Goal: Information Seeking & Learning: Compare options

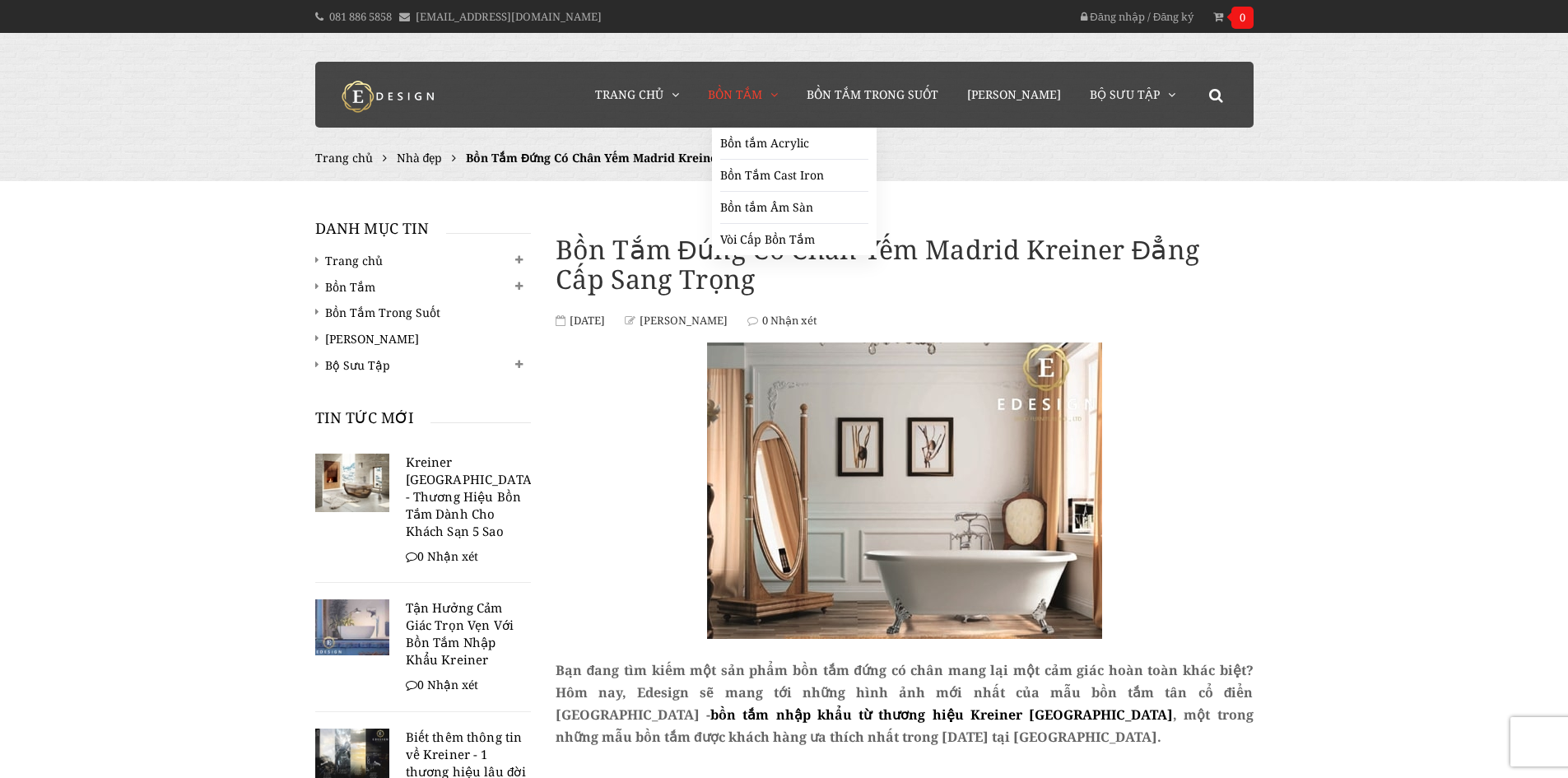
click at [761, 93] on span "Bồn Tắm" at bounding box center [734, 94] width 54 height 16
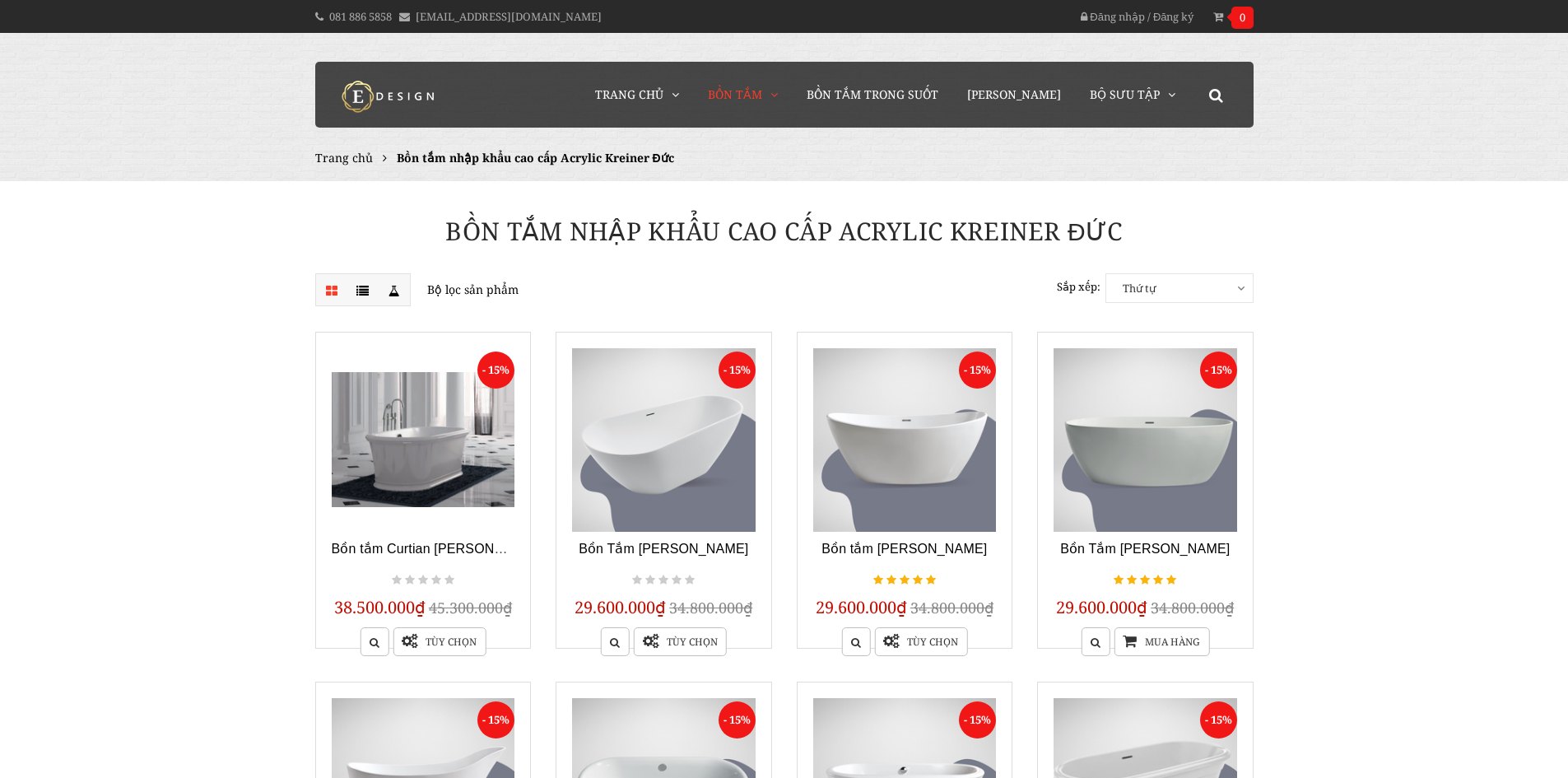
click at [1241, 293] on span "Thứ tự" at bounding box center [1179, 288] width 146 height 28
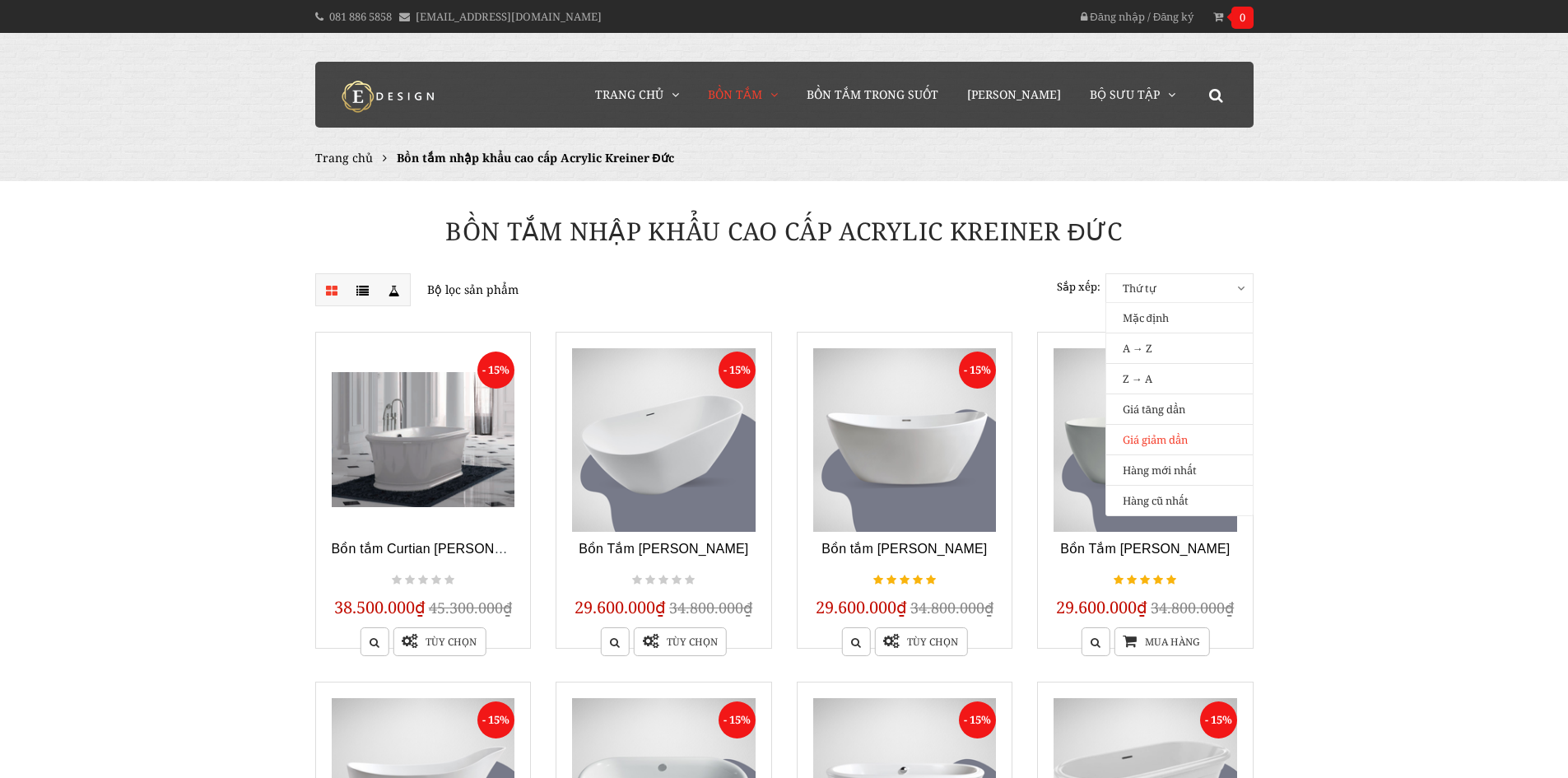
click at [1185, 439] on link "Giá giảm dần" at bounding box center [1179, 440] width 113 height 29
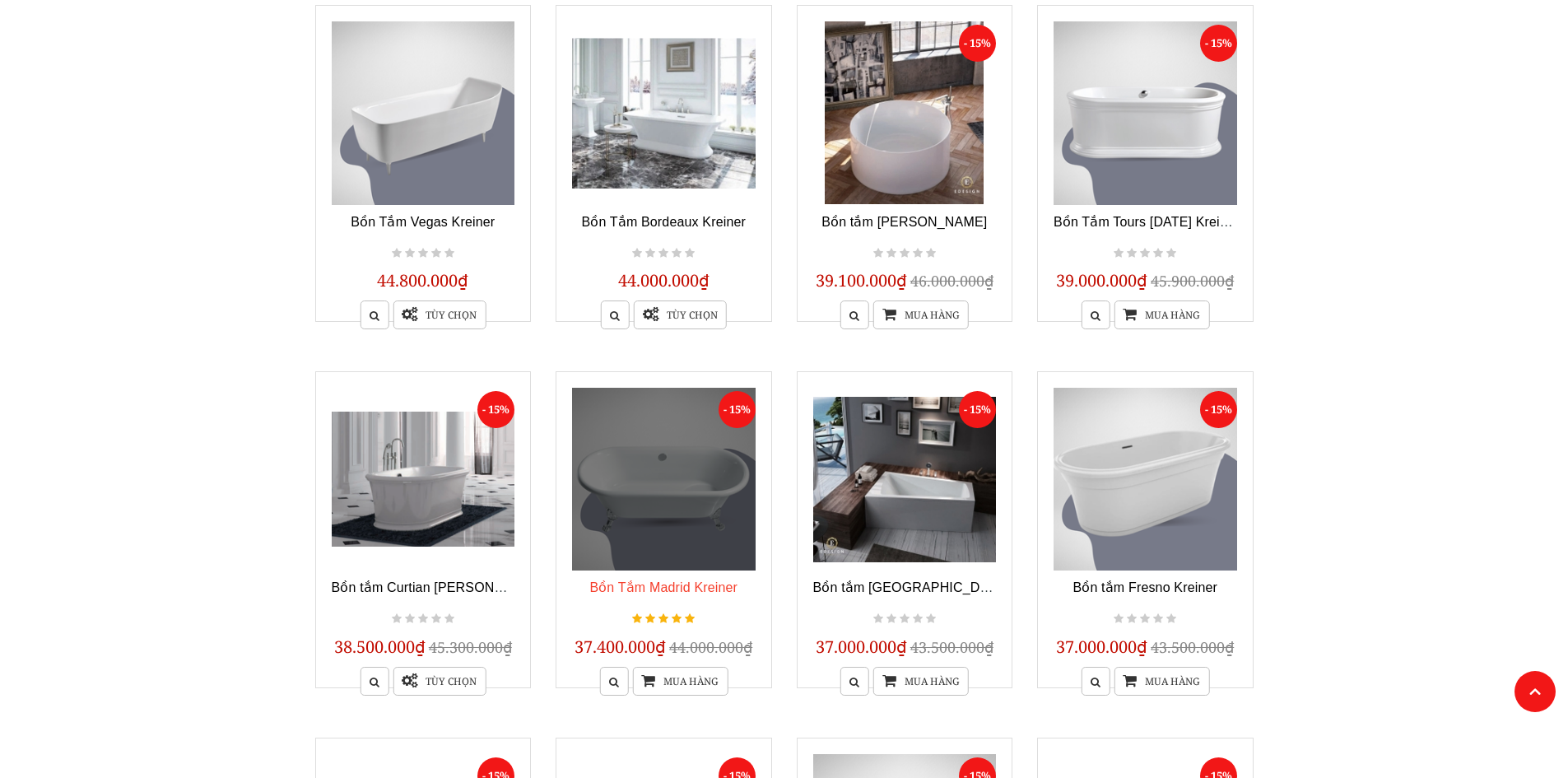
scroll to position [327, 0]
click at [717, 582] on link "Bồn Tắm Madrid Kreiner" at bounding box center [664, 586] width 148 height 14
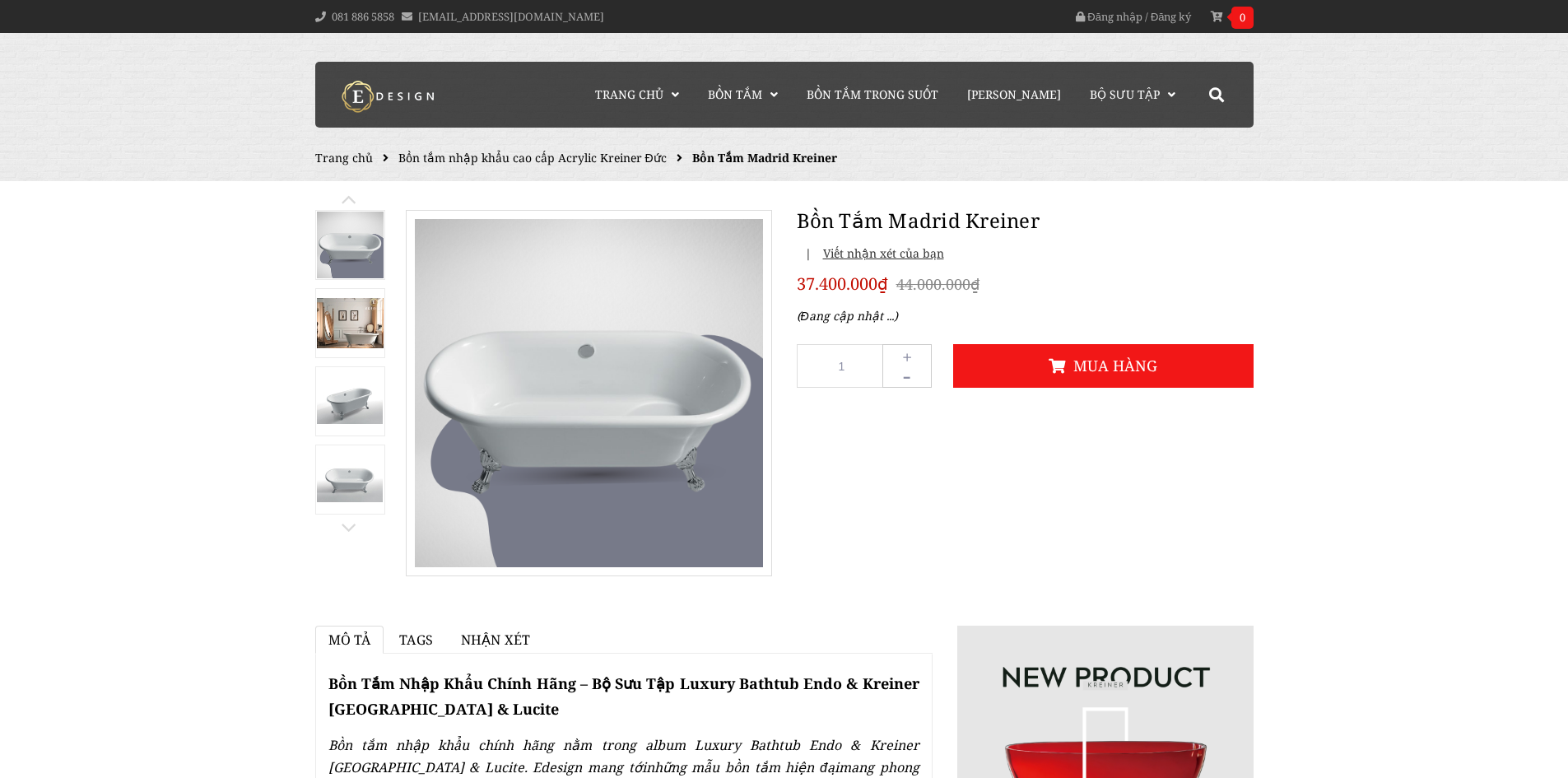
click at [337, 387] on img at bounding box center [350, 400] width 67 height 45
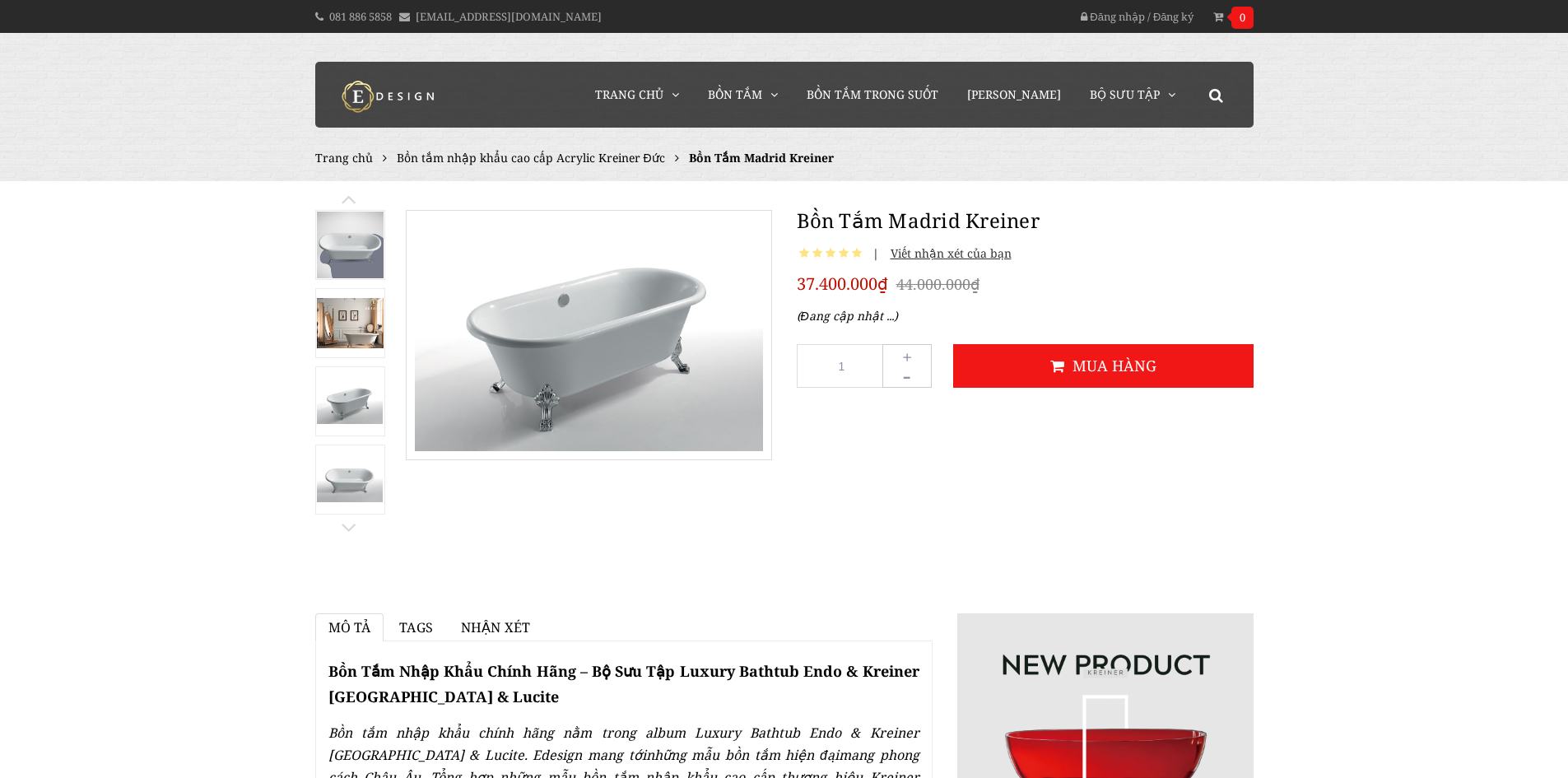
click at [349, 161] on span "Trang chủ" at bounding box center [344, 157] width 58 height 16
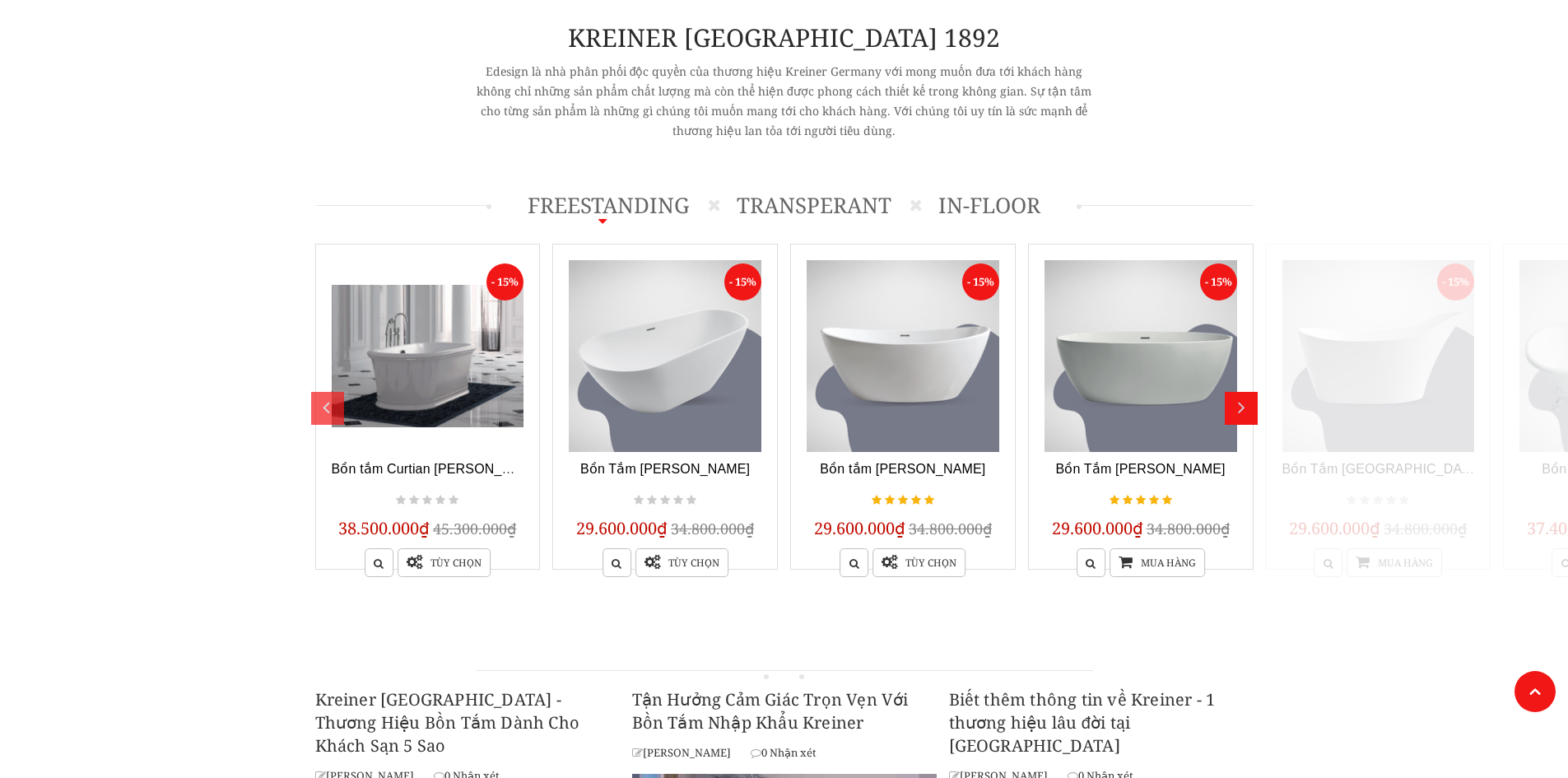
scroll to position [734, 0]
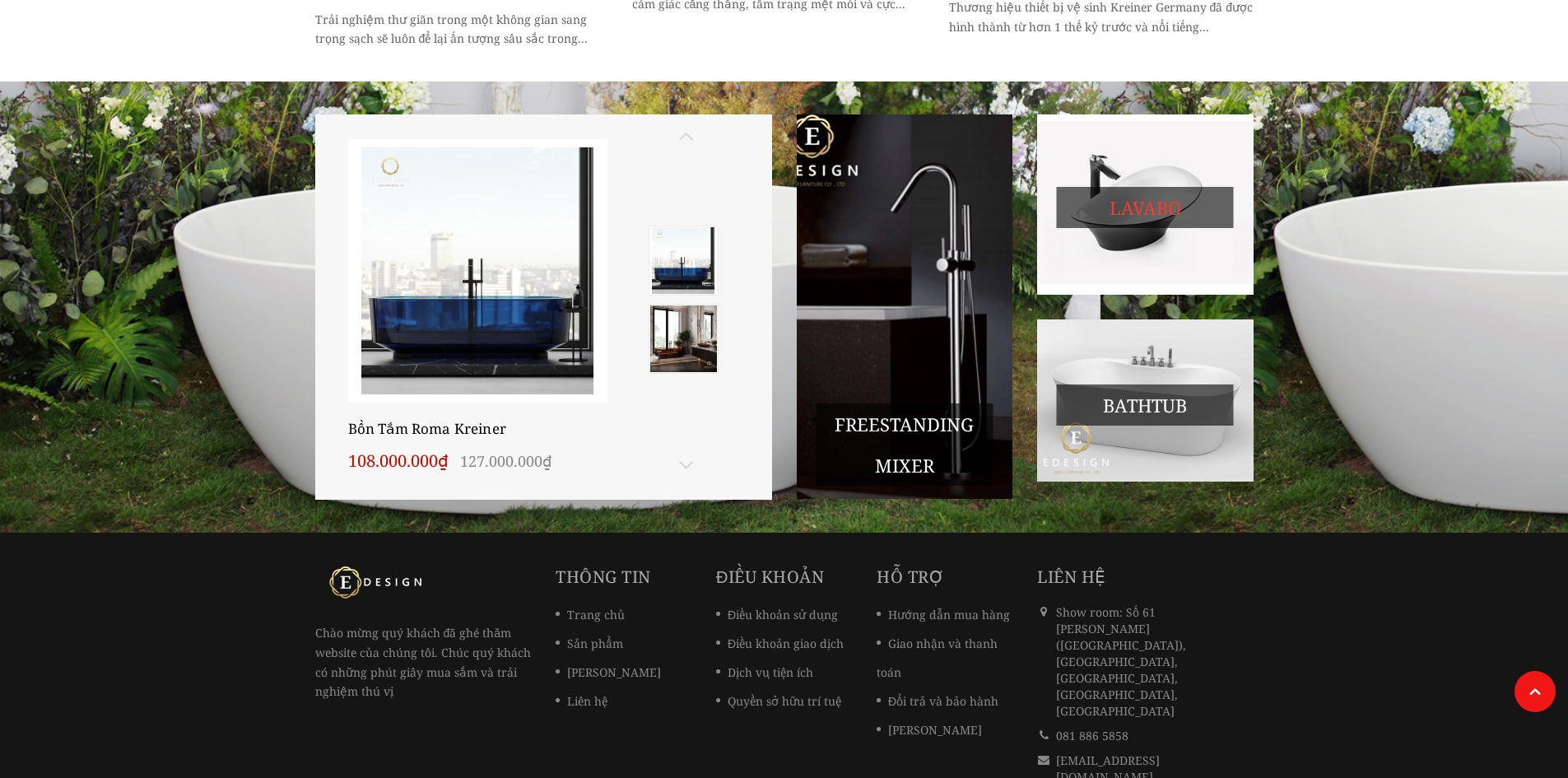
click at [1166, 187] on span "Lavabo" at bounding box center [1146, 207] width 177 height 41
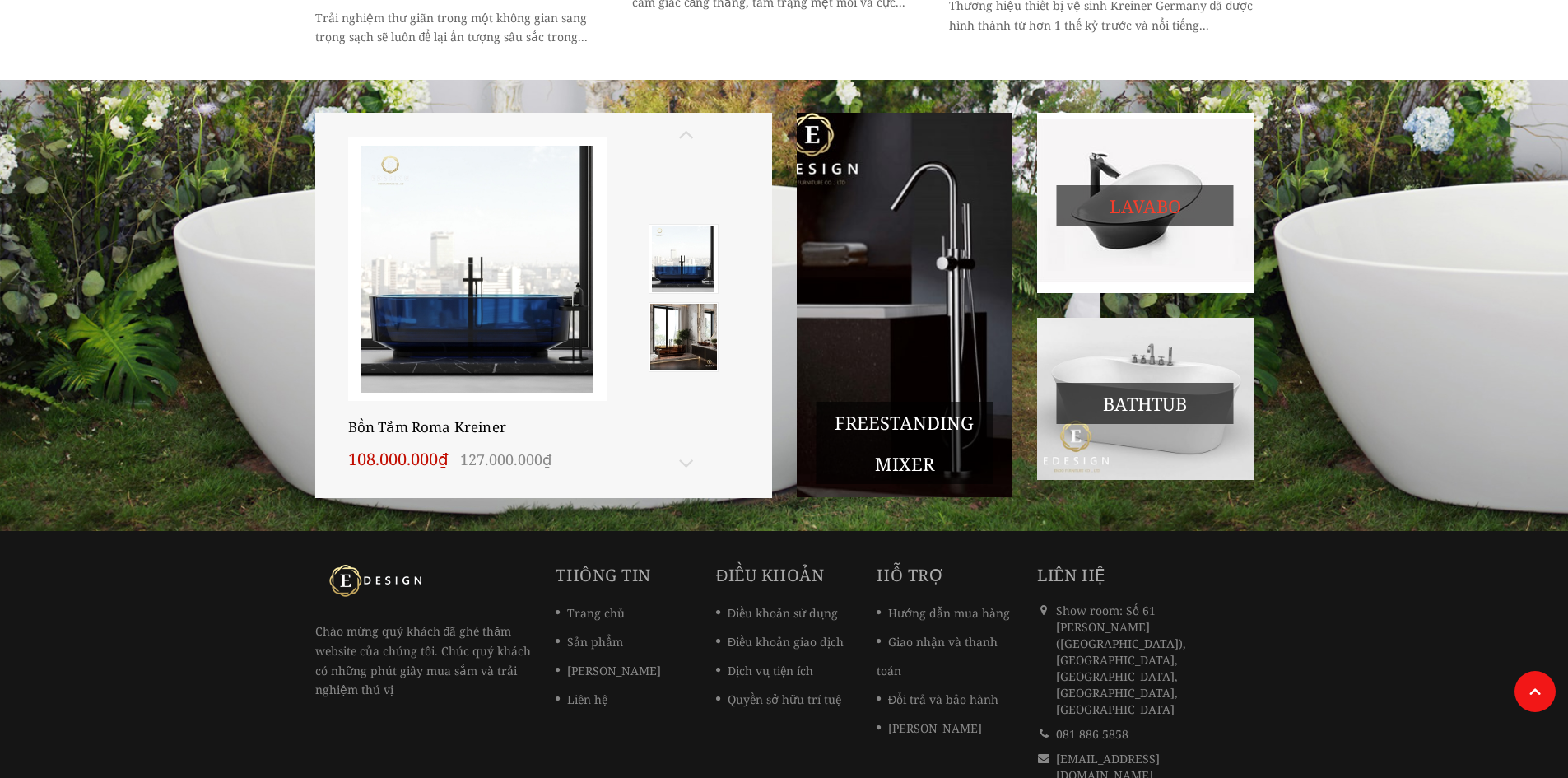
scroll to position [1781, 0]
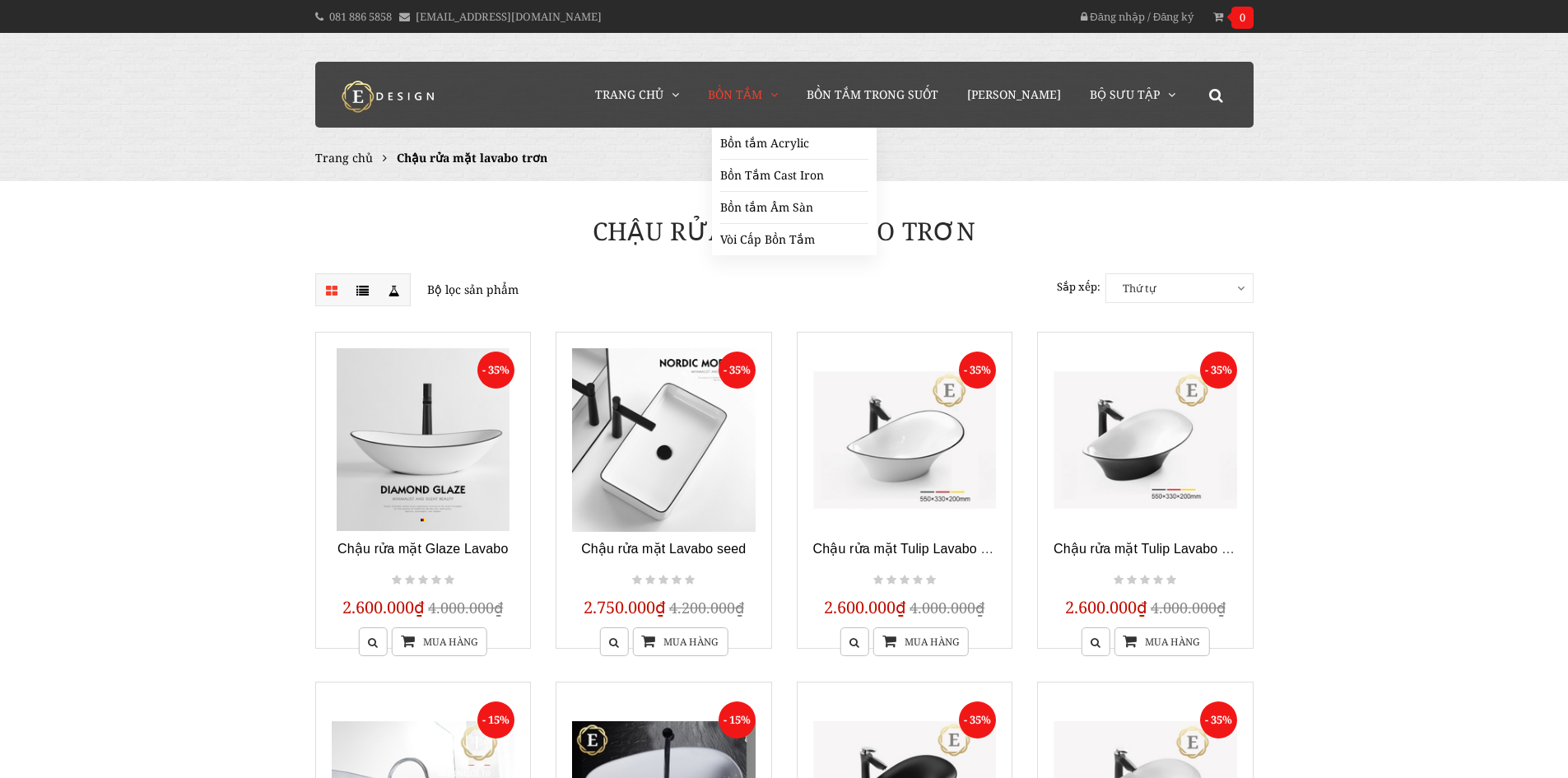
click at [763, 90] on span "Bồn Tắm" at bounding box center [734, 94] width 54 height 16
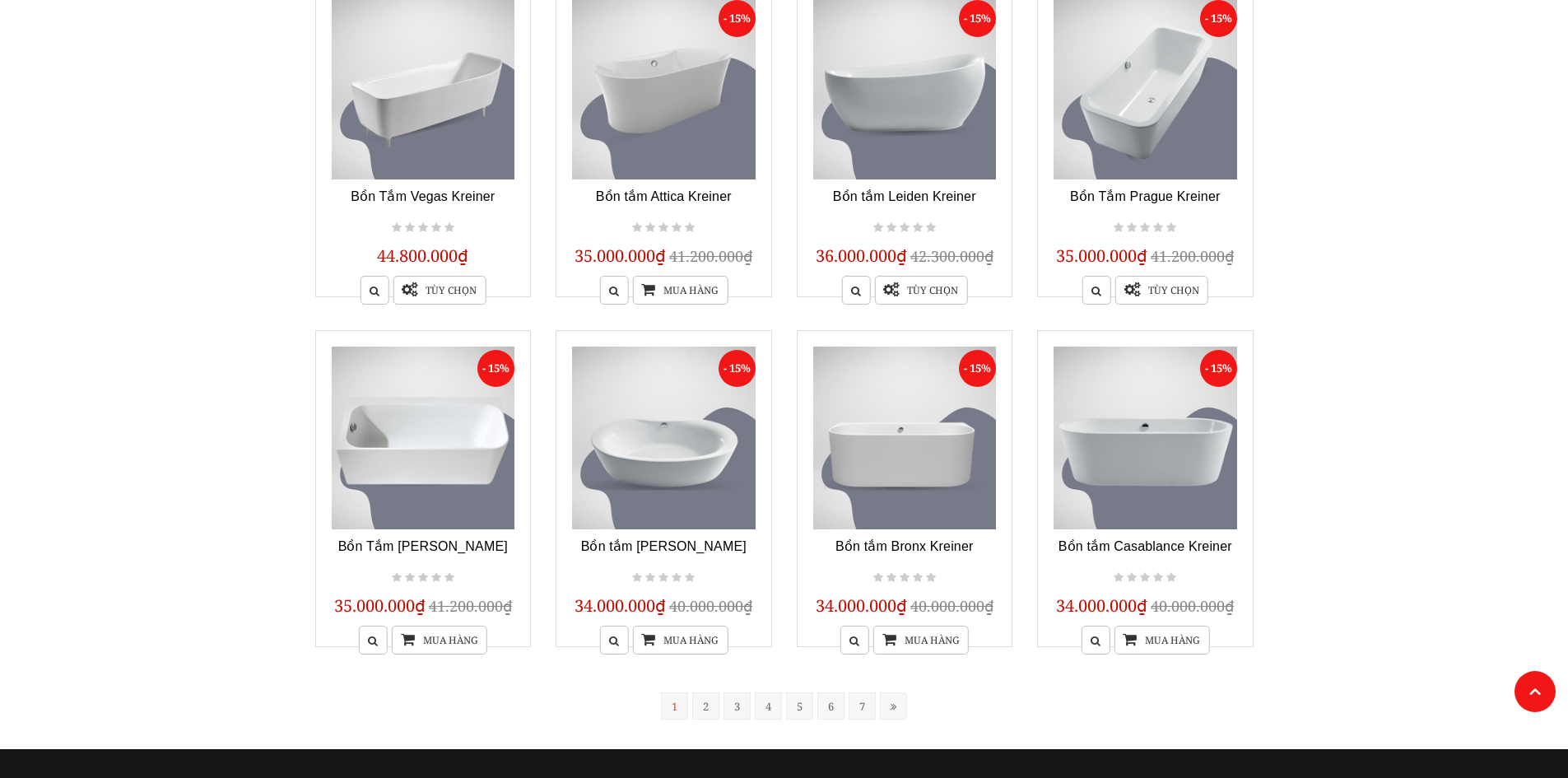
scroll to position [1052, 0]
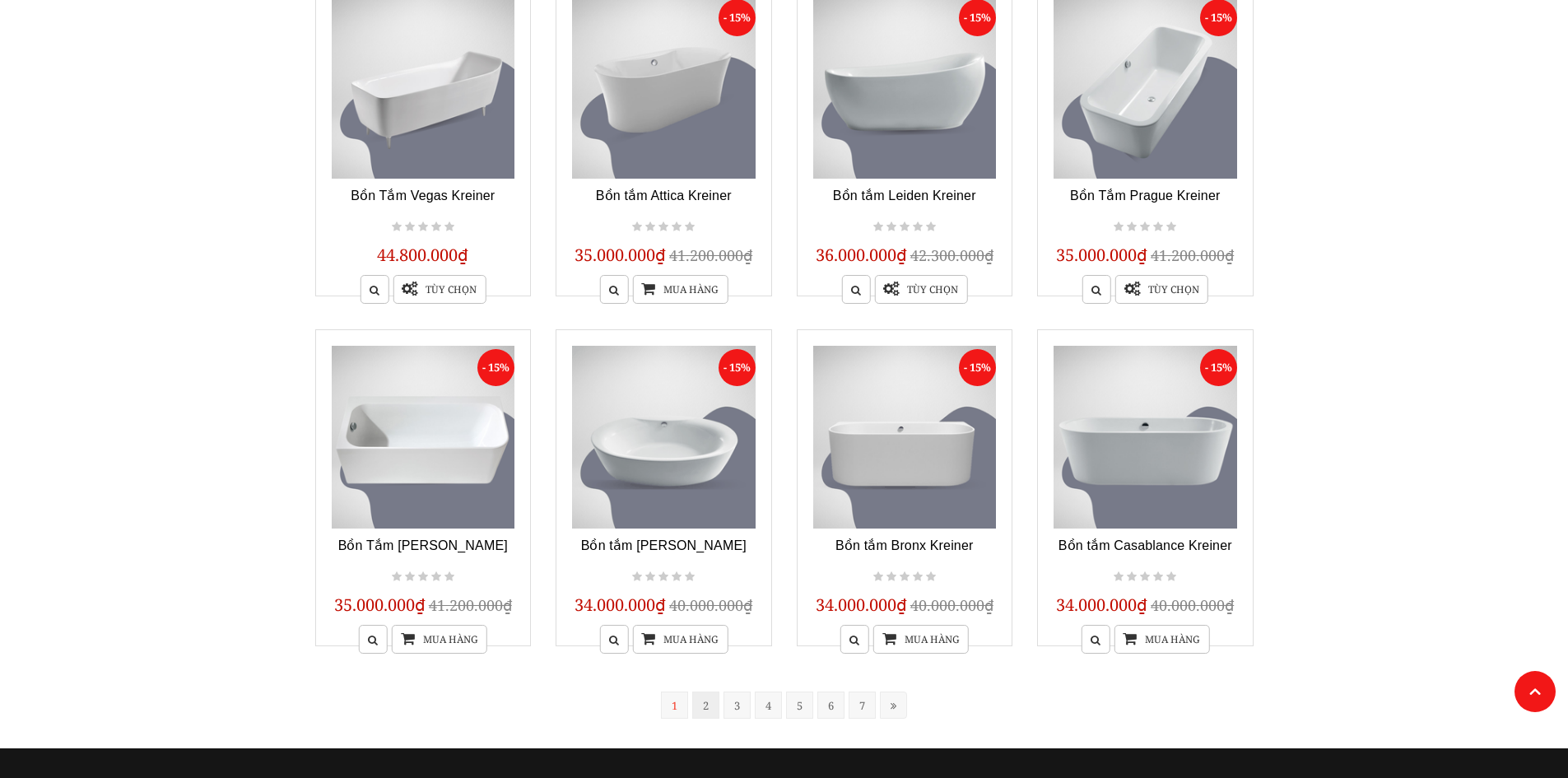
click at [699, 714] on link "2" at bounding box center [706, 705] width 27 height 27
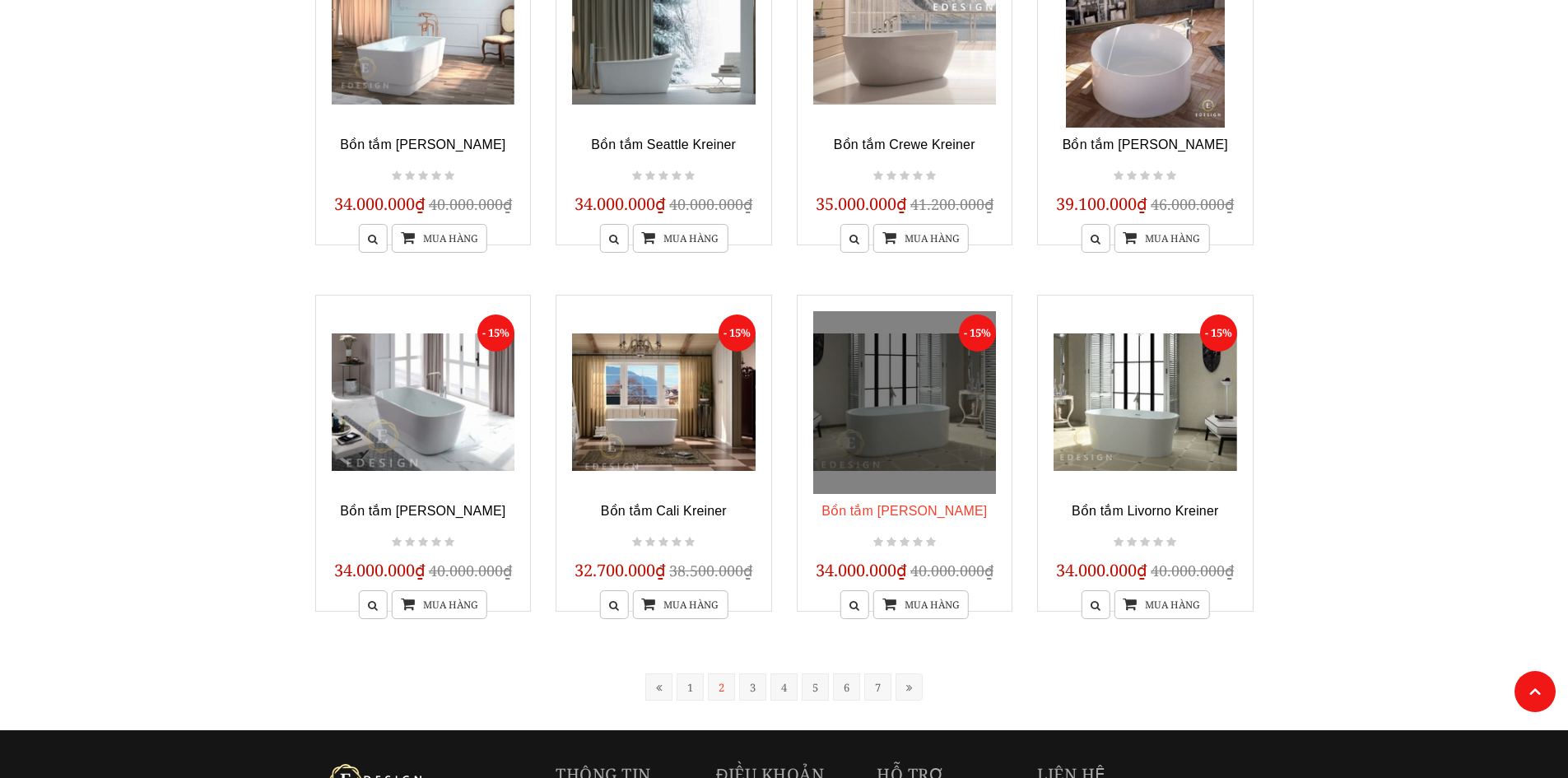
scroll to position [1142, 0]
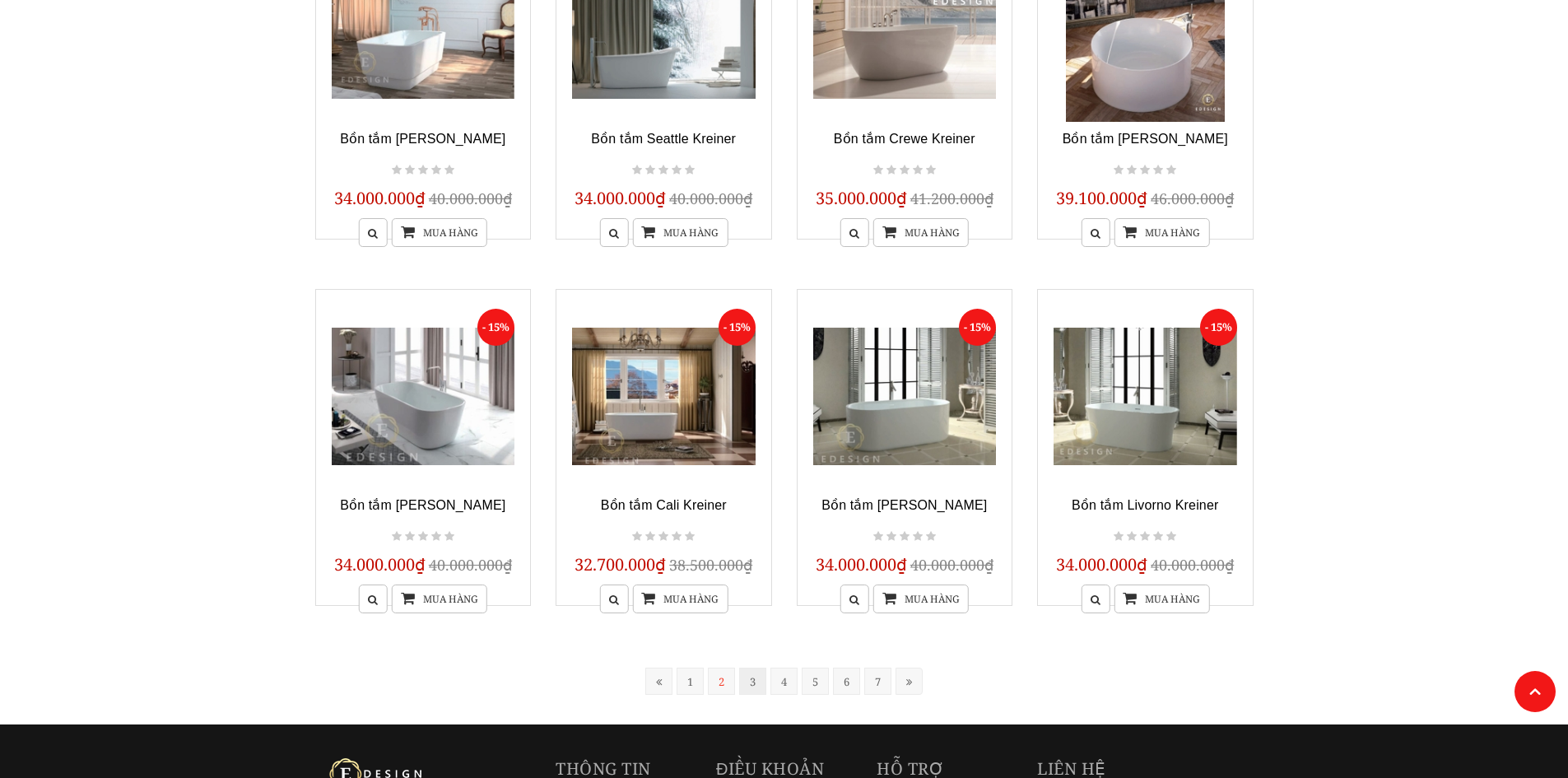
click at [758, 673] on link "3" at bounding box center [753, 681] width 27 height 27
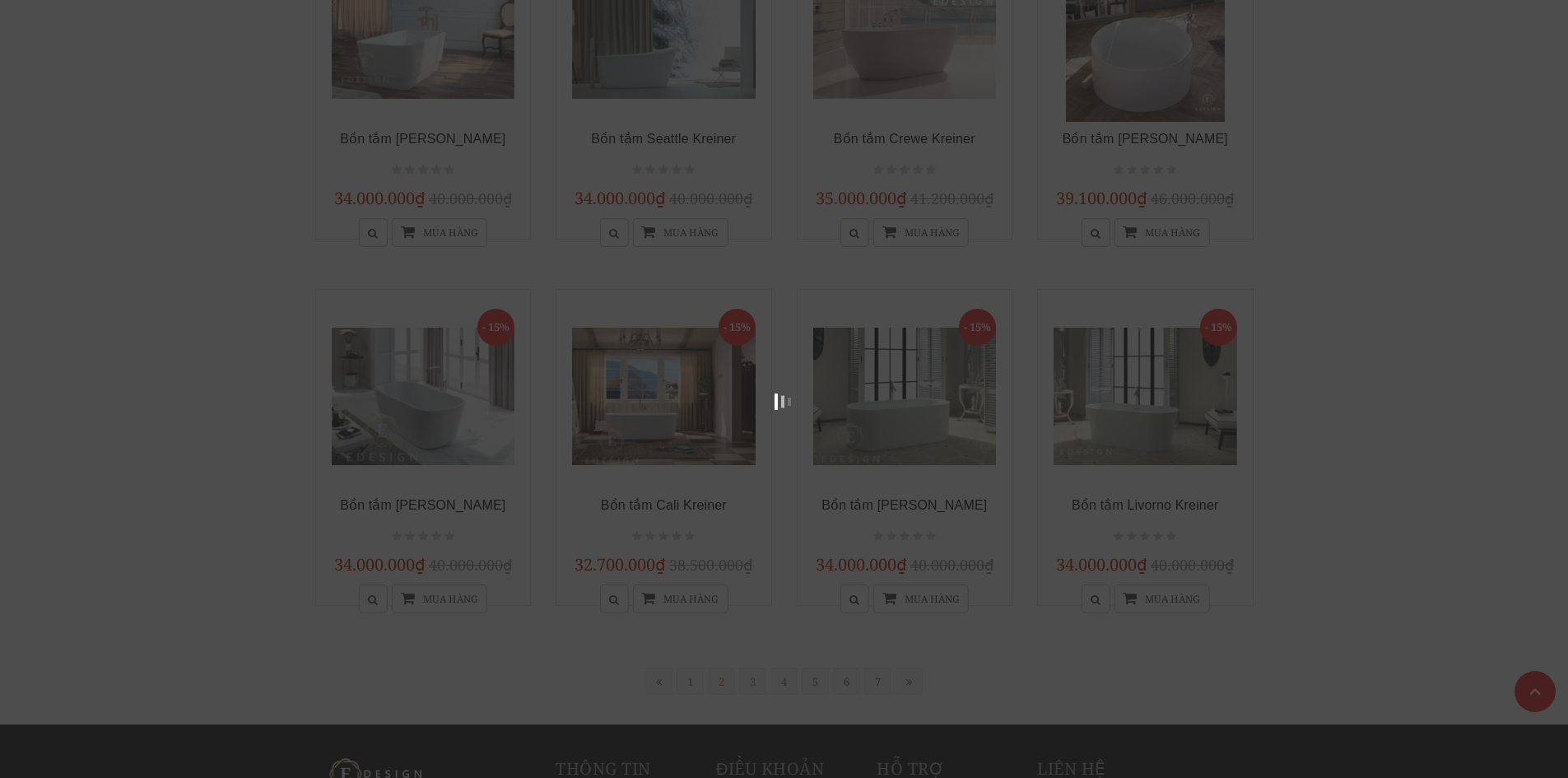
scroll to position [332, 0]
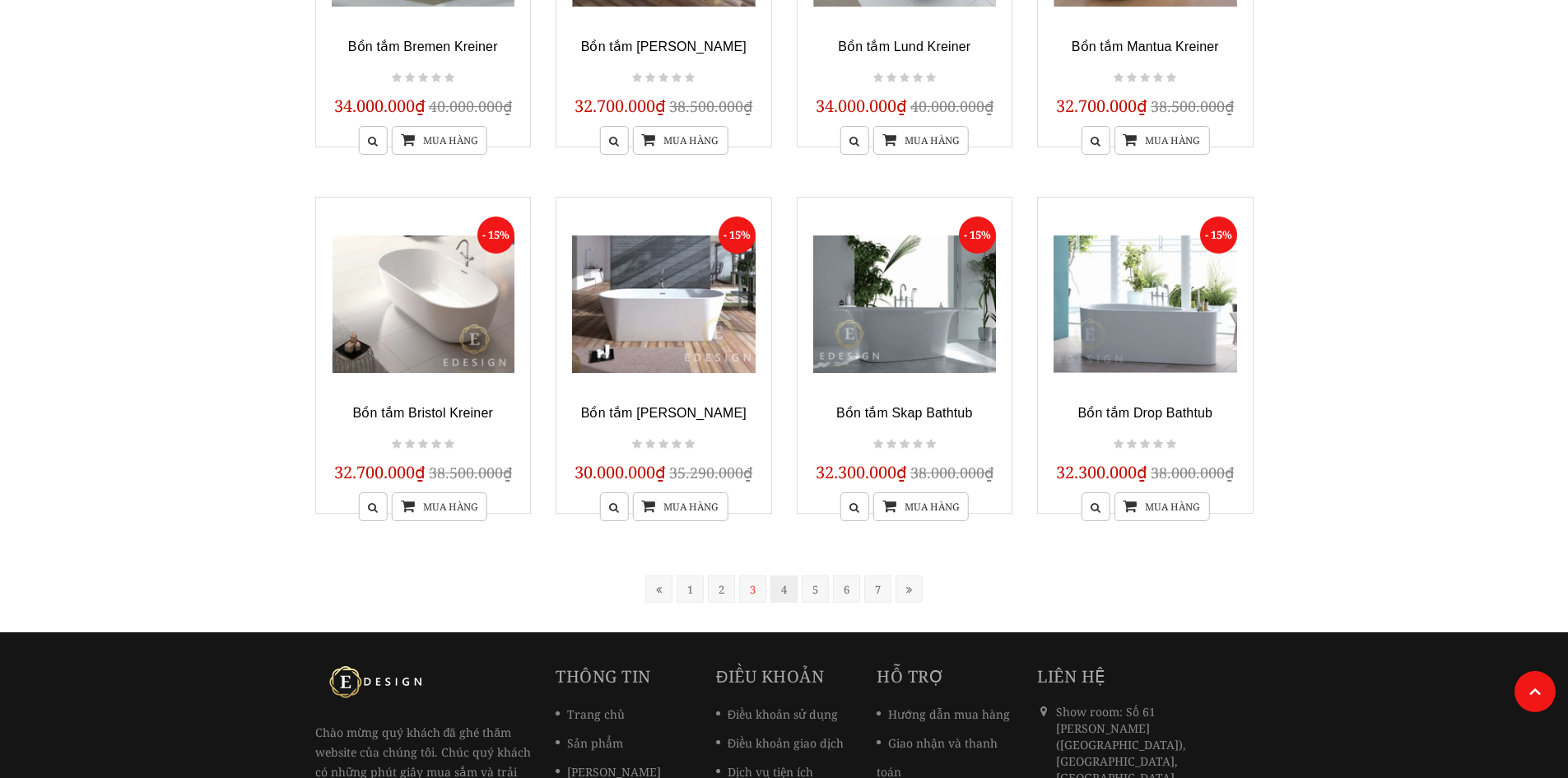
click at [782, 594] on link "4" at bounding box center [784, 589] width 27 height 27
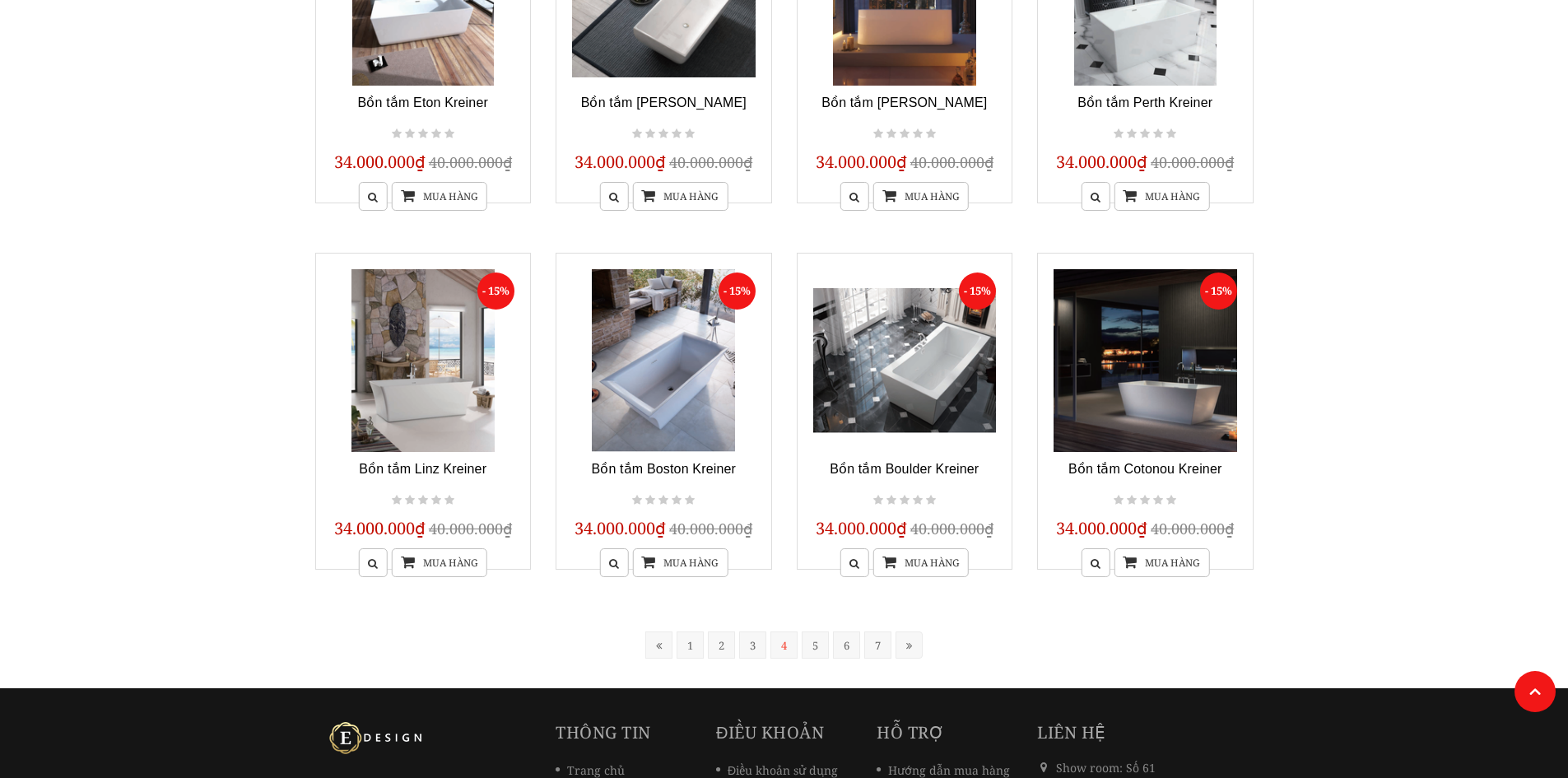
scroll to position [1180, 0]
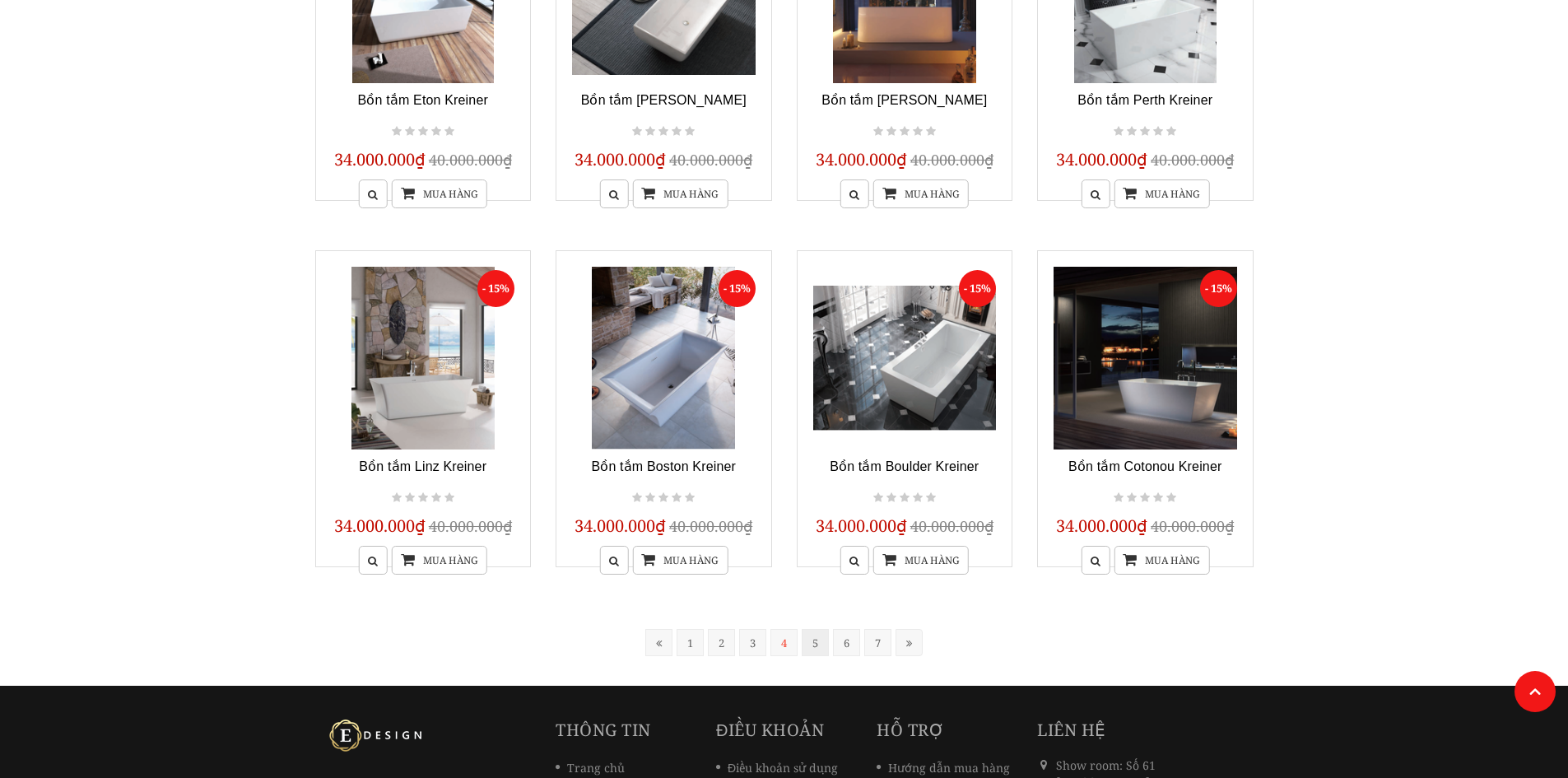
click at [814, 645] on link "5" at bounding box center [816, 643] width 27 height 27
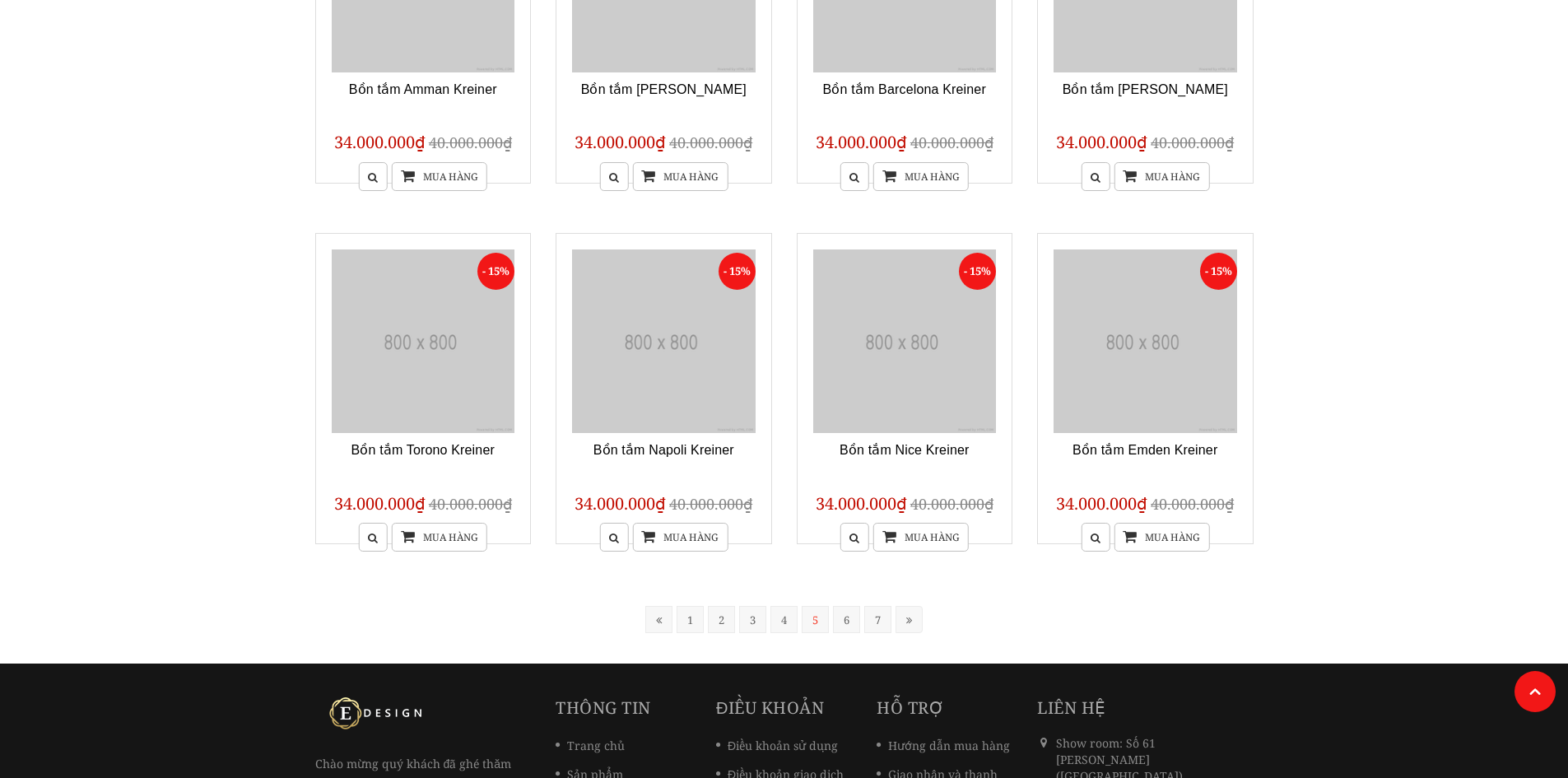
scroll to position [332, 0]
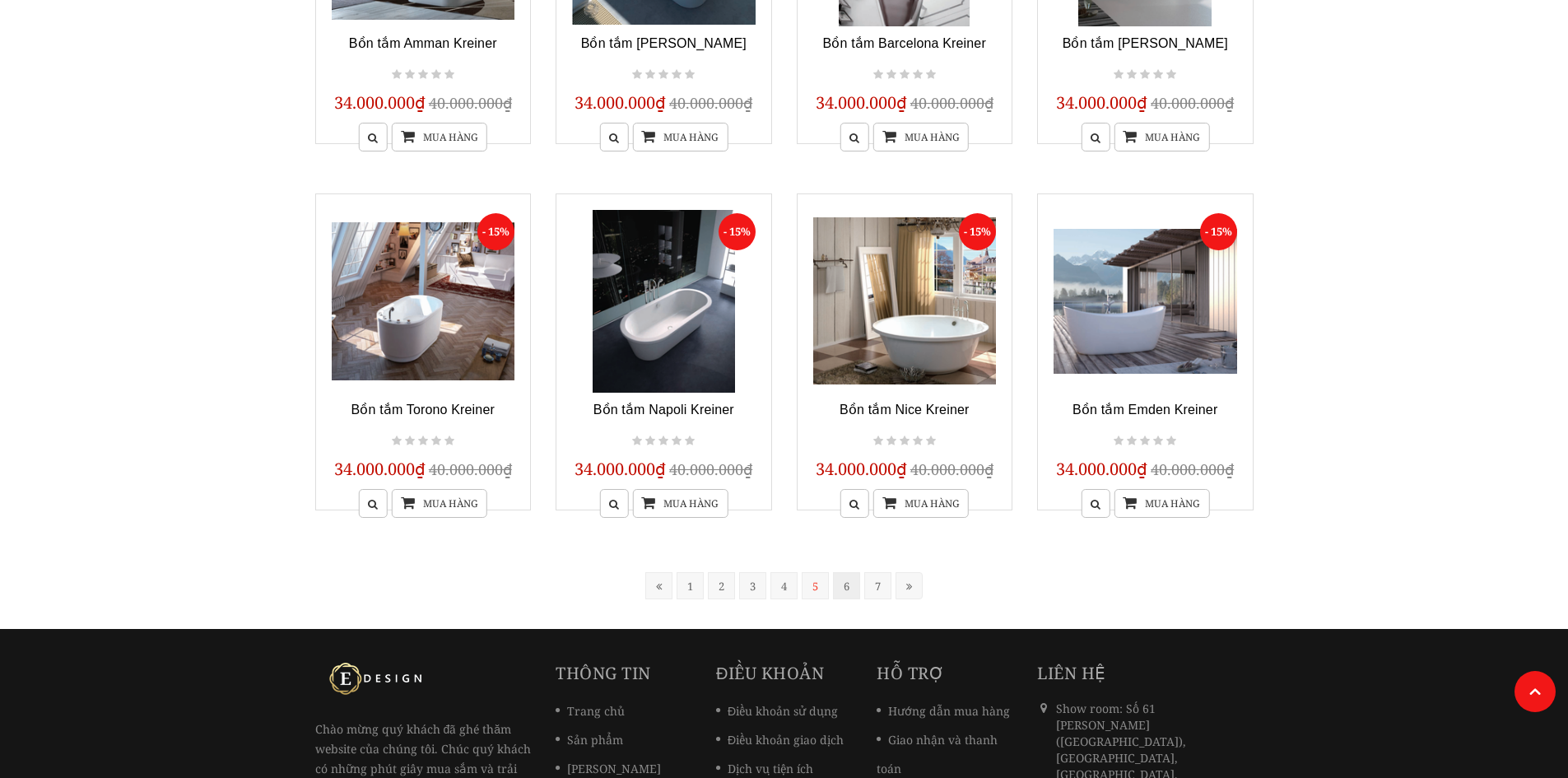
click at [843, 591] on link "6" at bounding box center [847, 586] width 27 height 27
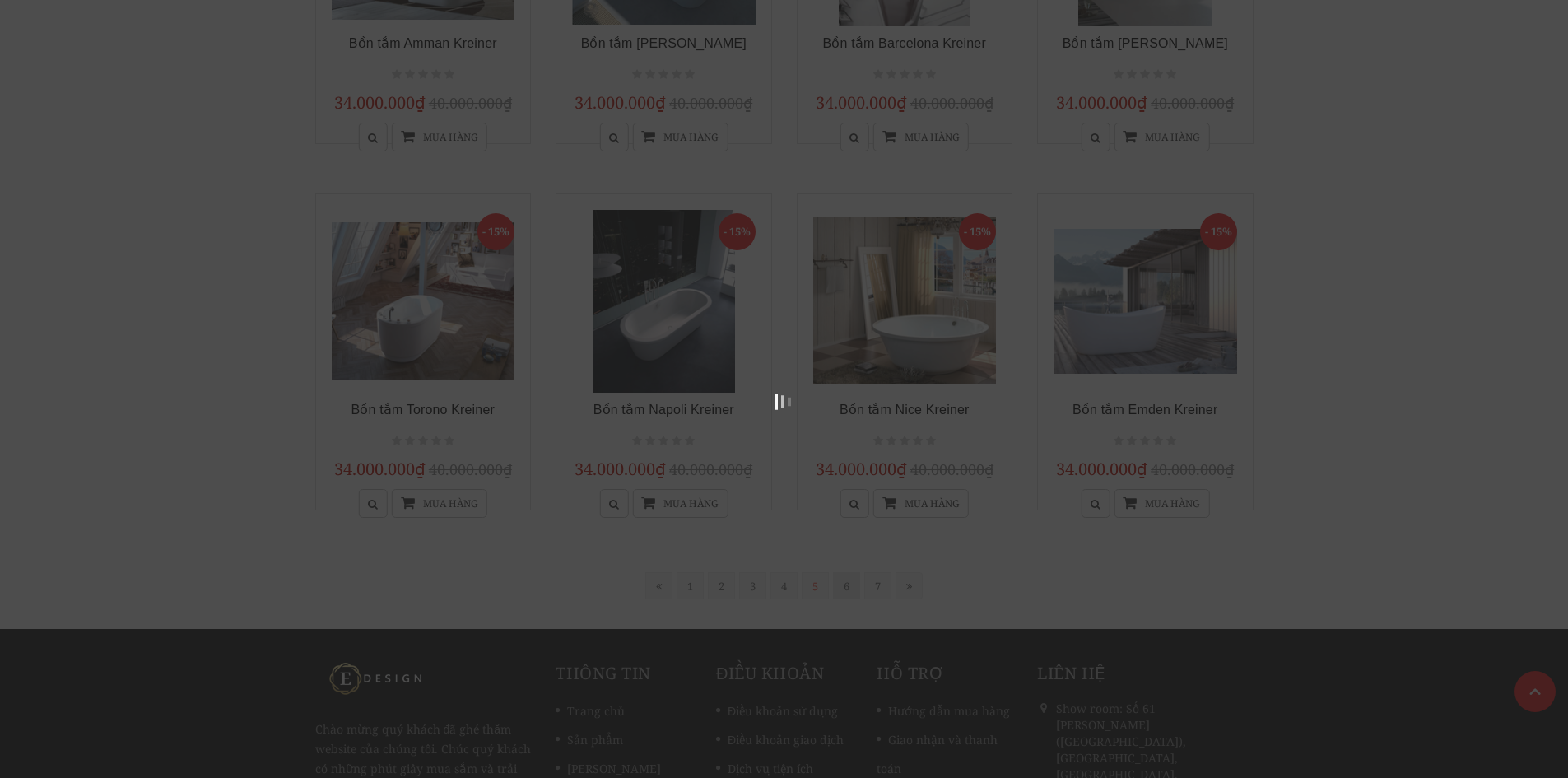
scroll to position [332, 0]
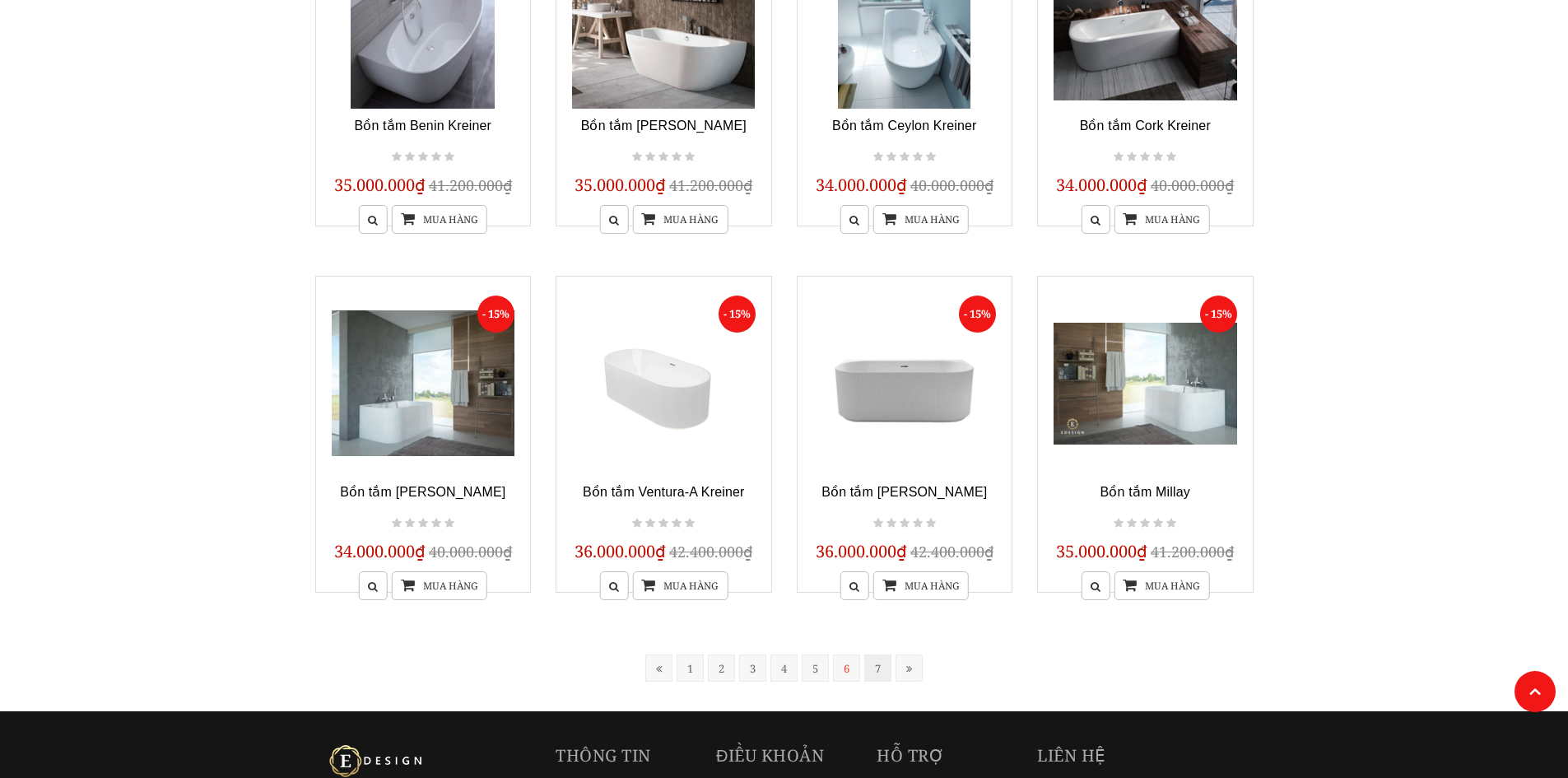
click at [878, 664] on link "7" at bounding box center [878, 668] width 27 height 27
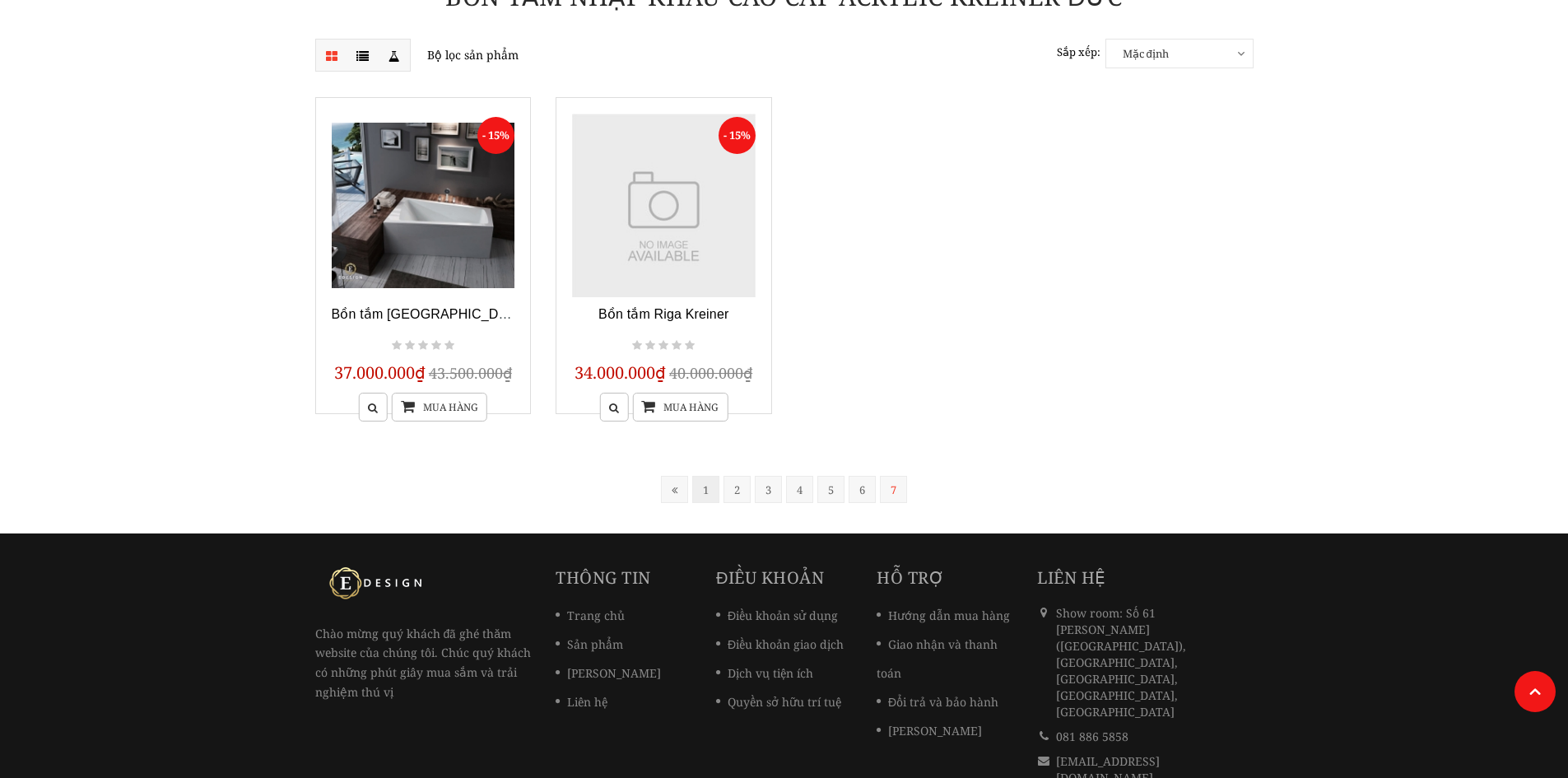
click at [705, 500] on link "1" at bounding box center [706, 489] width 27 height 27
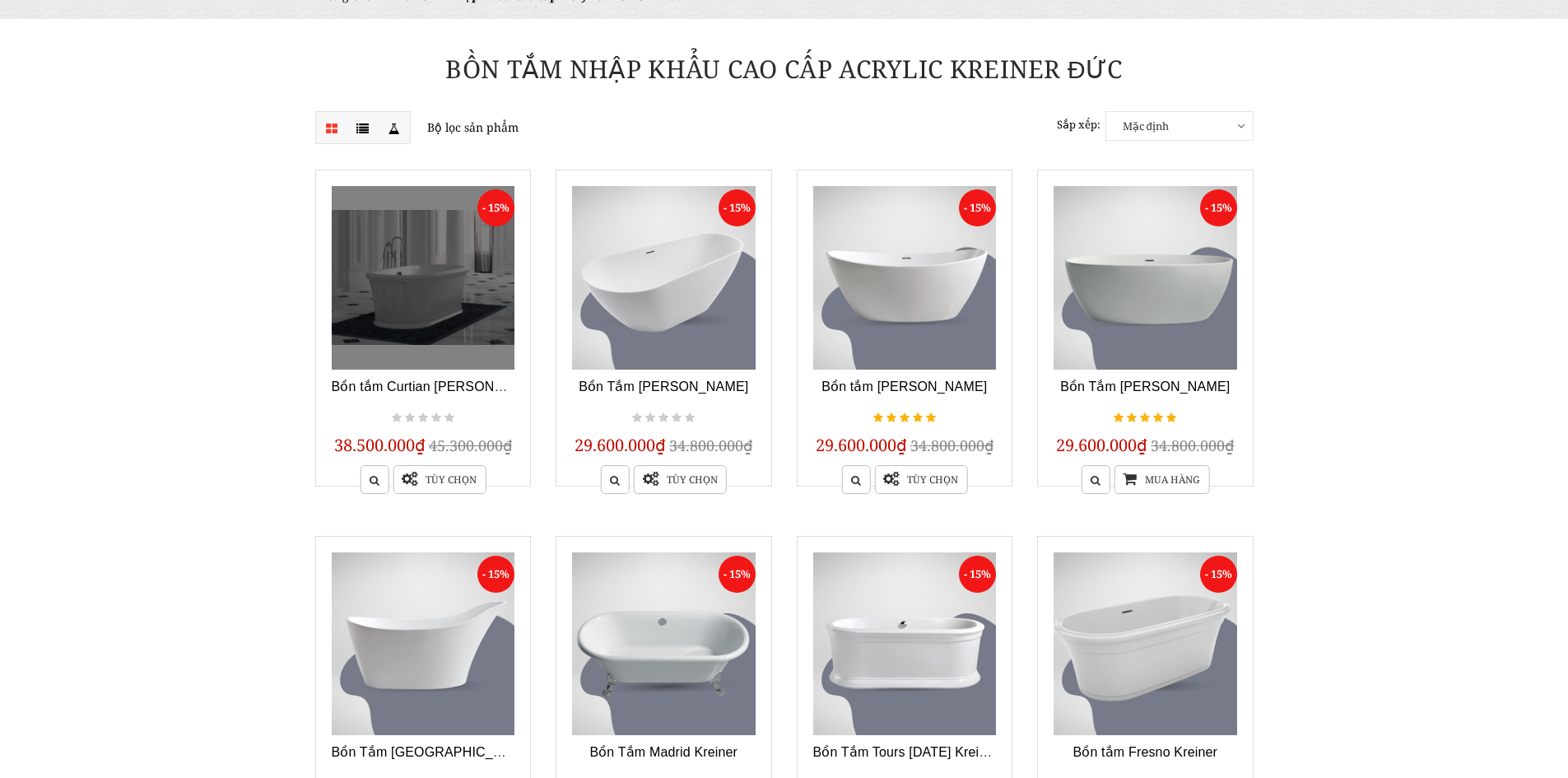
scroll to position [163, 0]
click at [426, 377] on h3 "Bồn tắm Curtian [PERSON_NAME]" at bounding box center [423, 388] width 184 height 22
click at [422, 379] on link "Bồn tắm Curtian [PERSON_NAME]" at bounding box center [438, 385] width 212 height 14
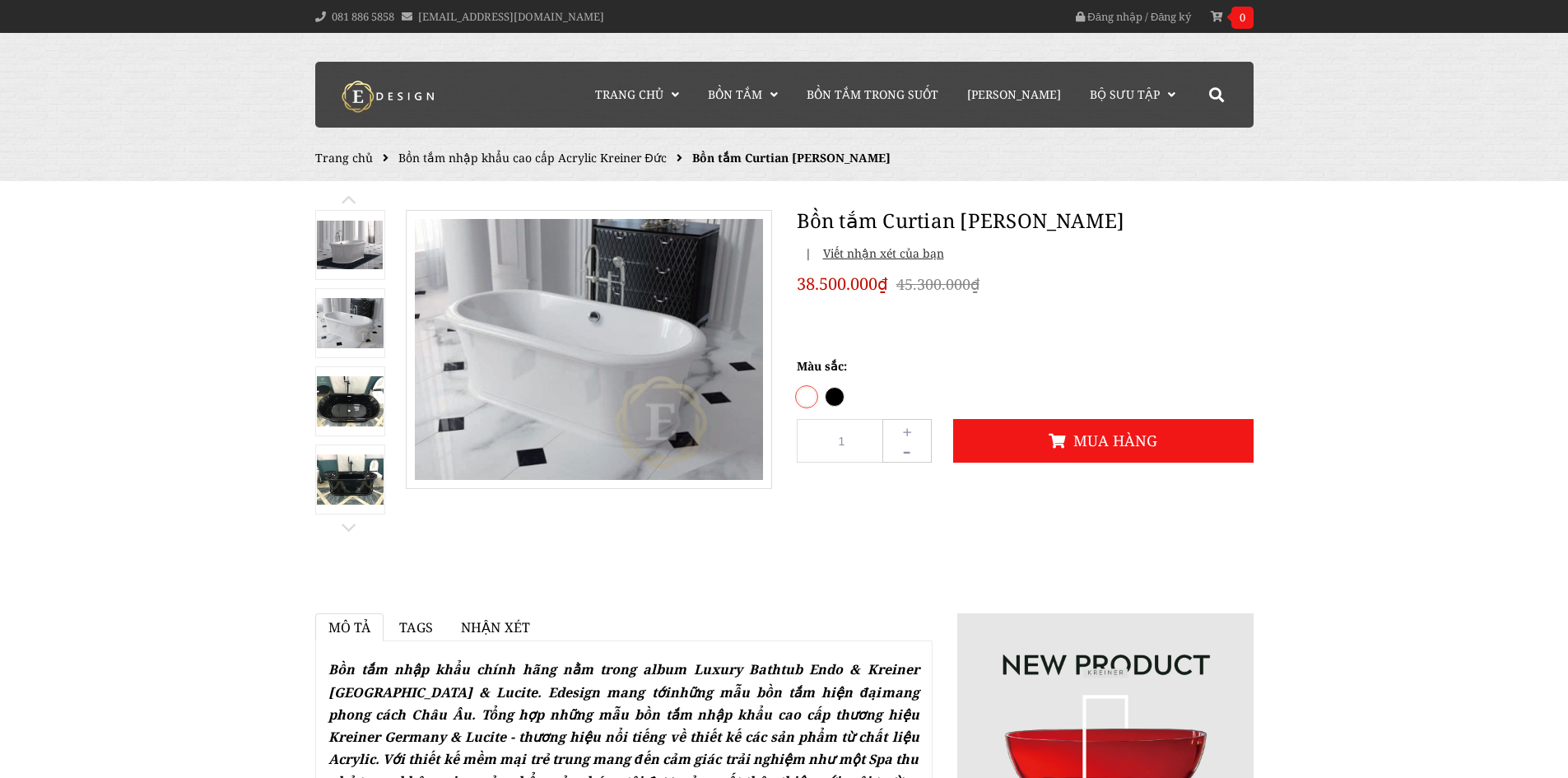
click at [358, 342] on img at bounding box center [350, 323] width 67 height 50
click at [361, 252] on img at bounding box center [350, 245] width 67 height 49
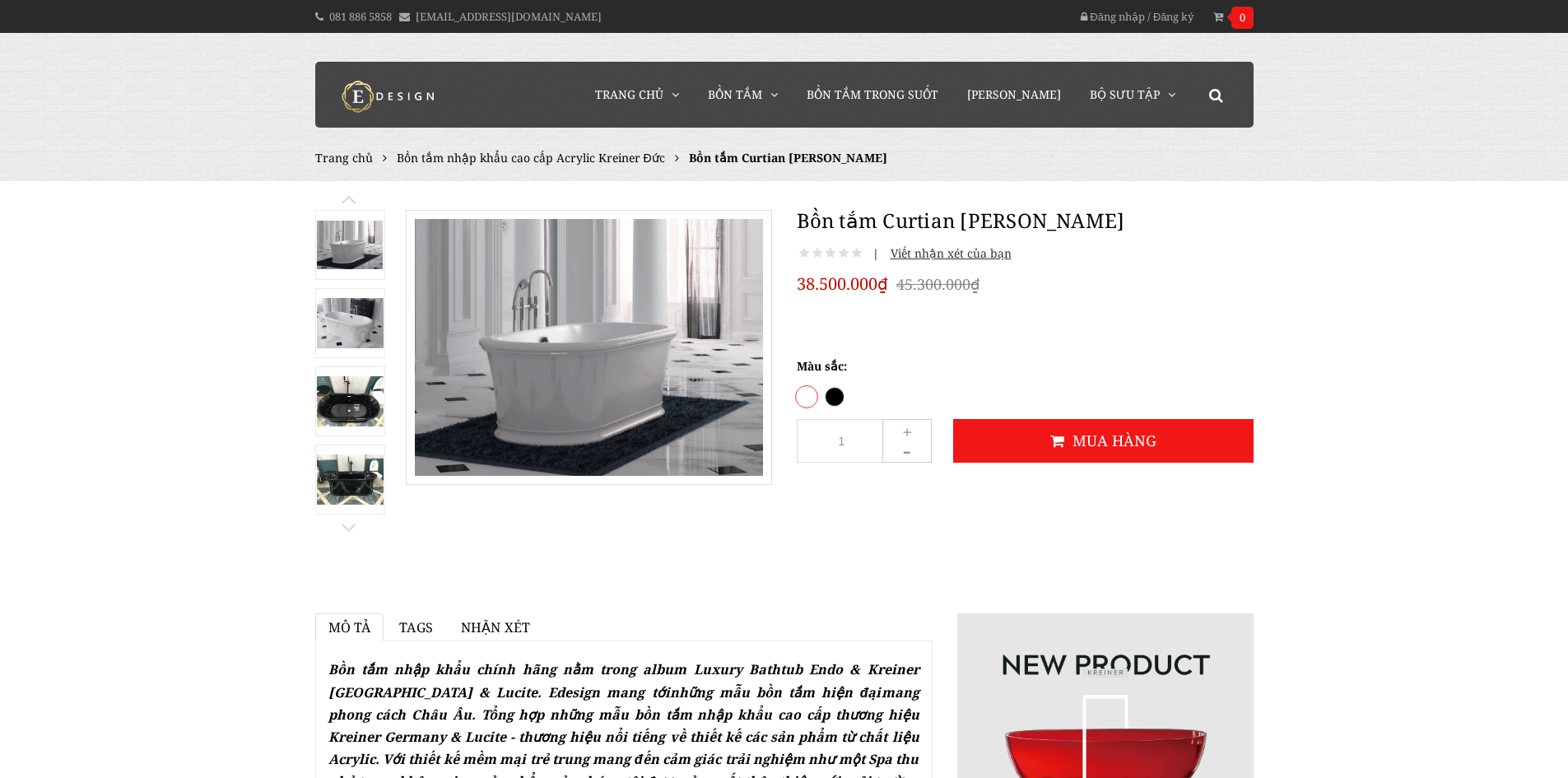
click at [339, 476] on img at bounding box center [350, 479] width 67 height 50
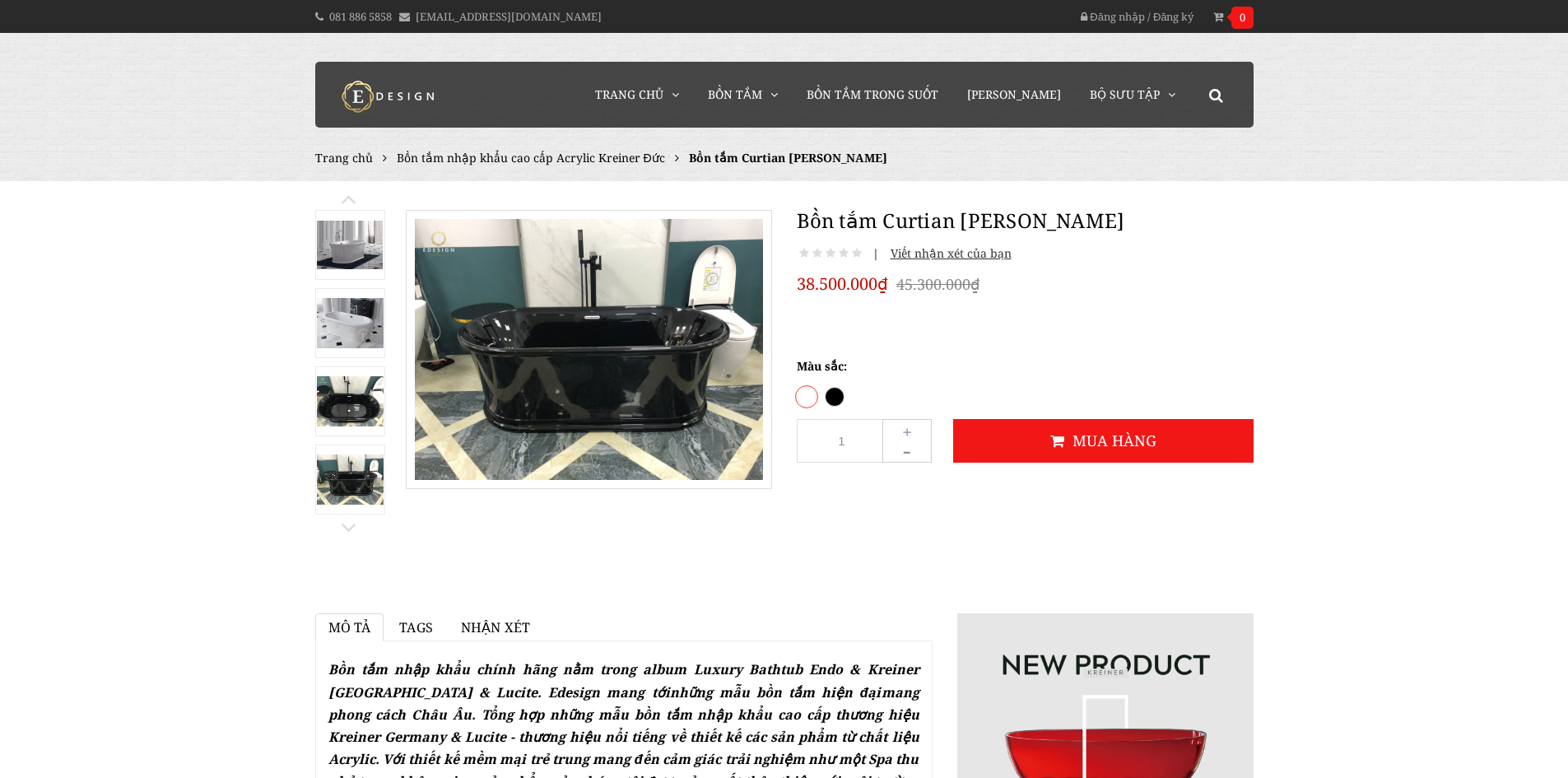
click at [361, 244] on img at bounding box center [350, 245] width 67 height 49
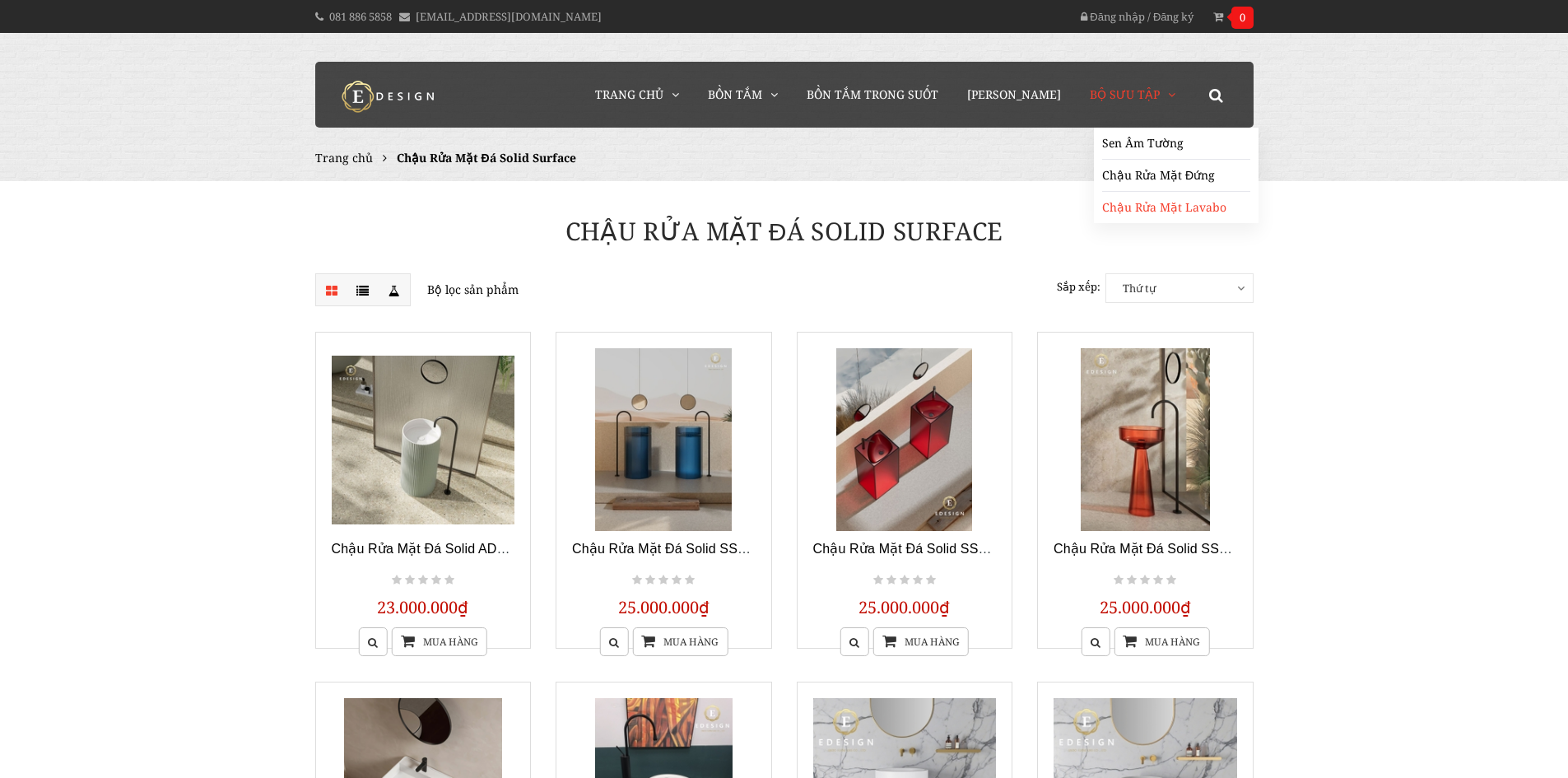
click at [1157, 202] on link "Chậu Rửa Mặt Lavabo" at bounding box center [1177, 208] width 148 height 31
